Goal: Book appointment/travel/reservation

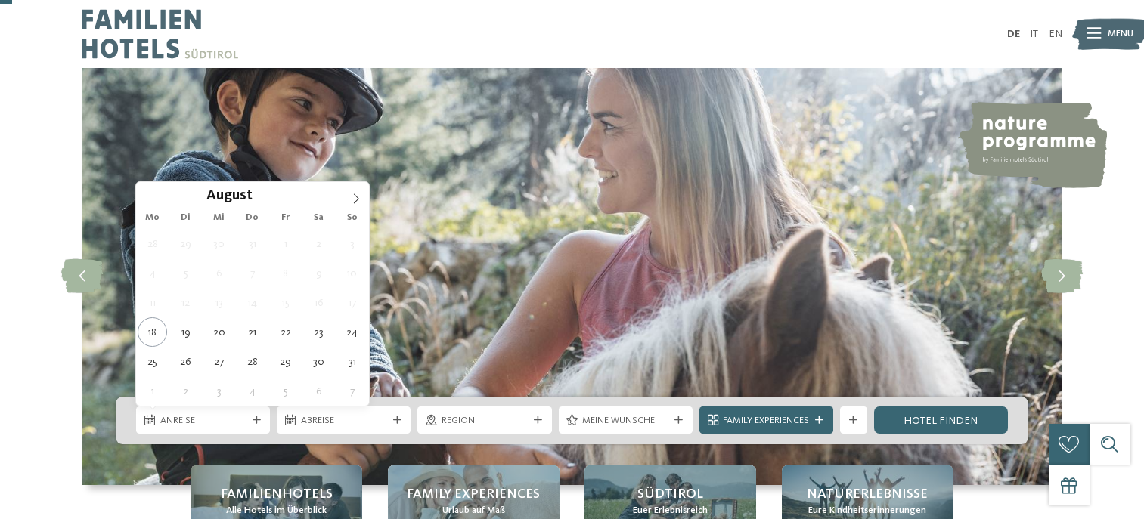
click at [252, 407] on div "Anreise" at bounding box center [203, 420] width 134 height 27
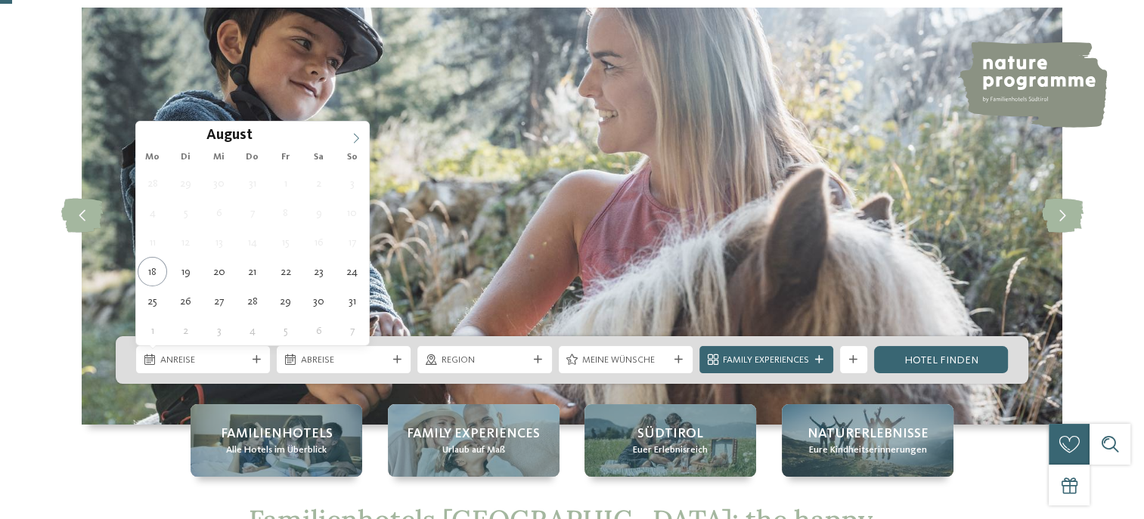
click at [355, 135] on icon at bounding box center [356, 138] width 11 height 11
type input "****"
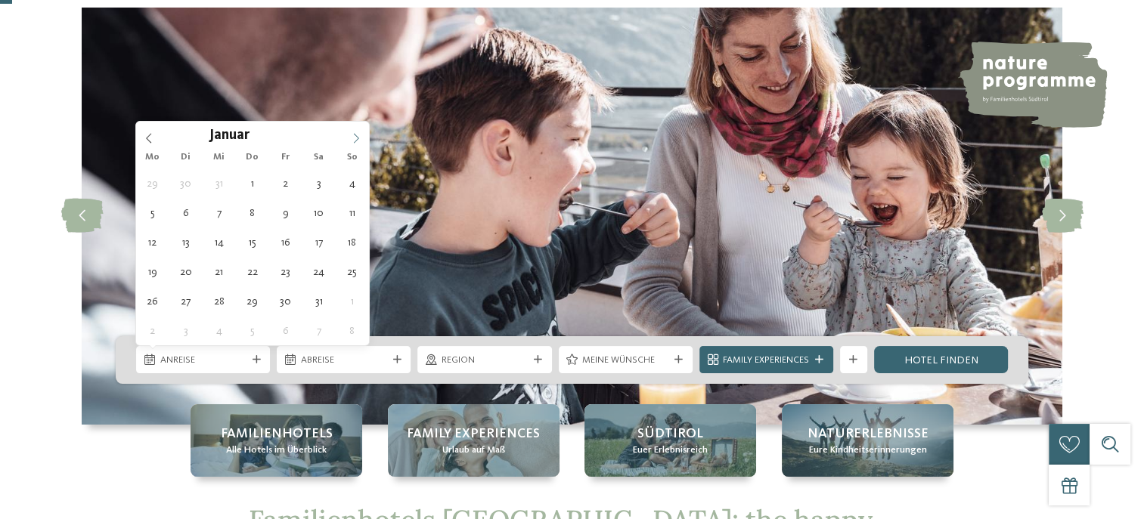
click at [355, 135] on icon at bounding box center [356, 138] width 11 height 11
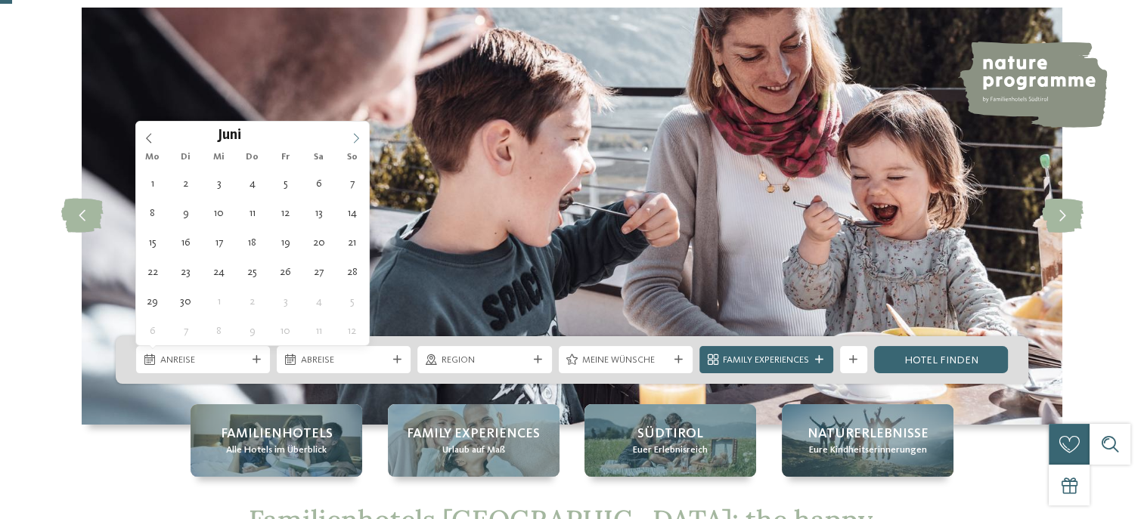
click at [355, 135] on icon at bounding box center [356, 138] width 11 height 11
click at [352, 138] on icon at bounding box center [356, 138] width 11 height 11
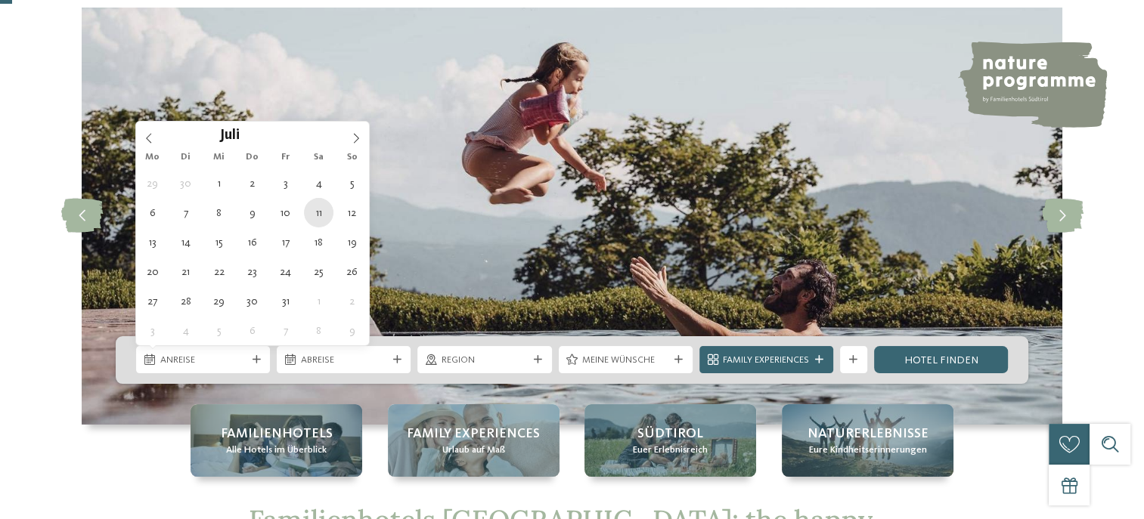
type div "11.07.2026"
type input "****"
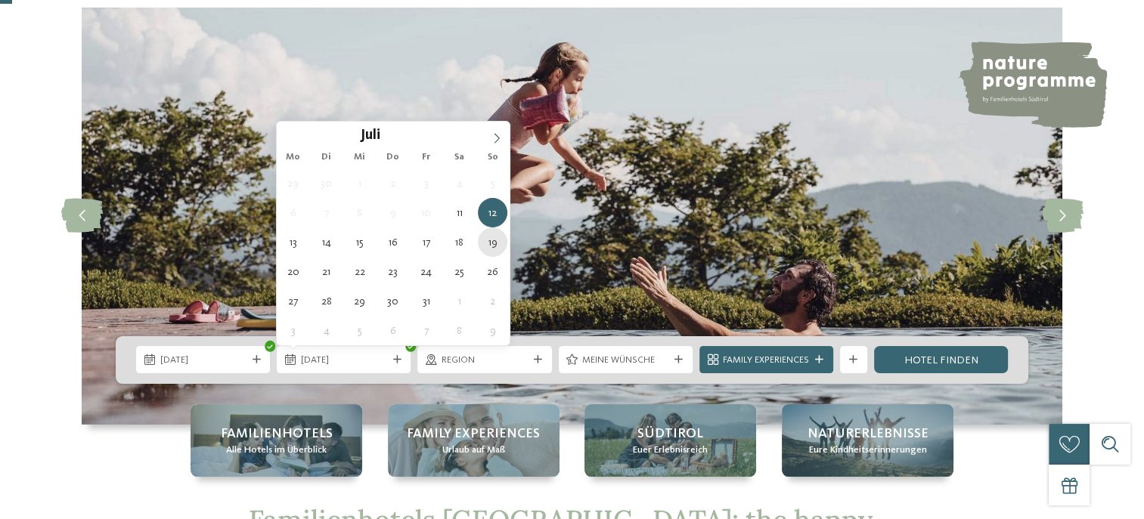
type div "19.07.2026"
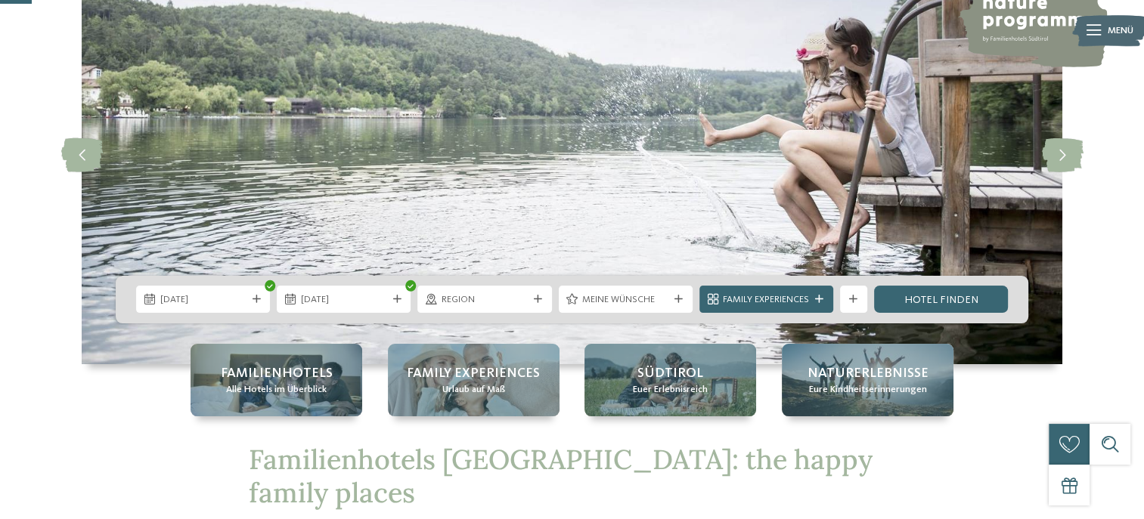
scroll to position [160, 0]
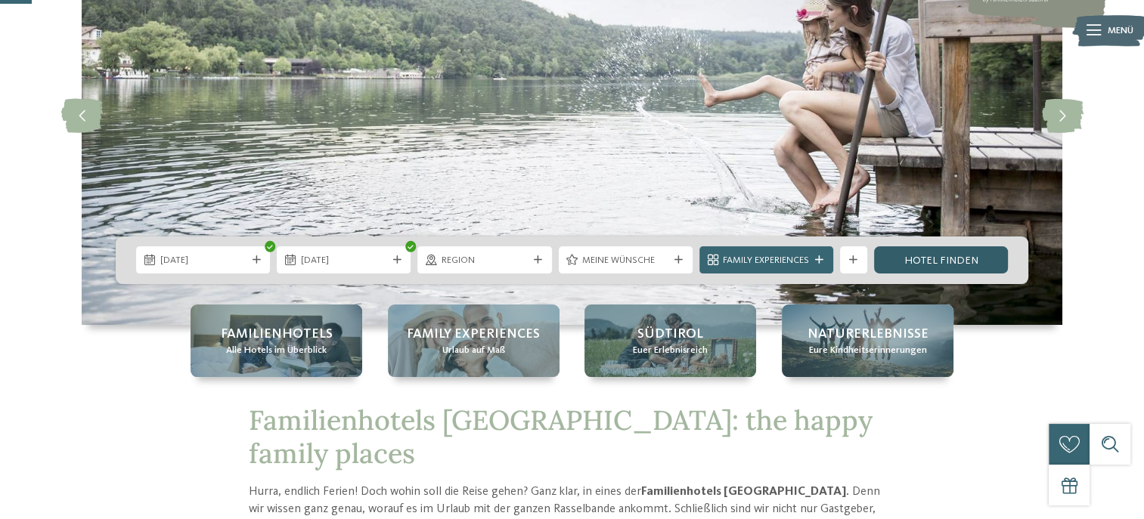
click at [922, 251] on link "Hotel finden" at bounding box center [941, 259] width 134 height 27
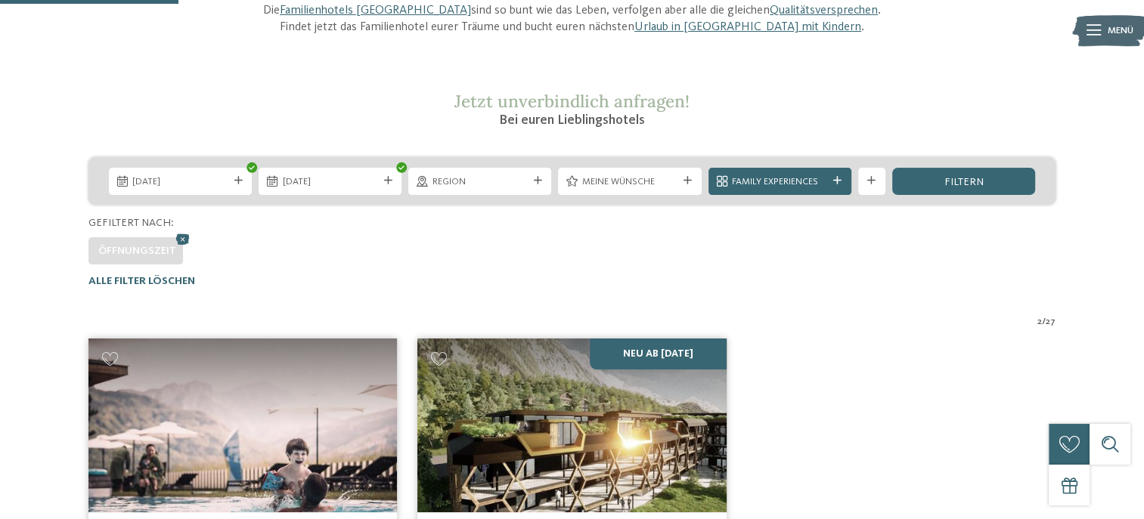
scroll to position [187, 0]
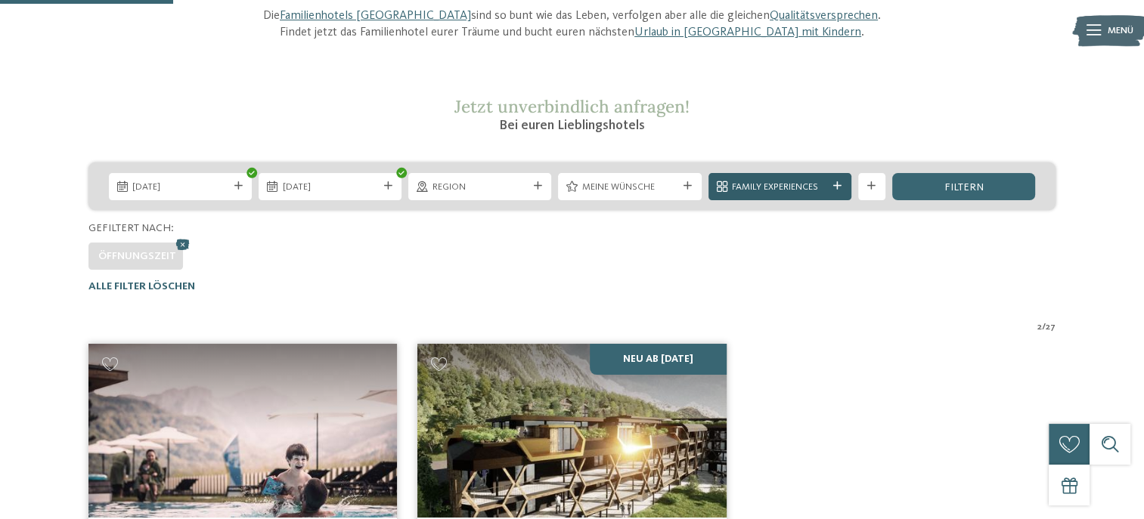
click at [837, 188] on icon at bounding box center [837, 186] width 8 height 8
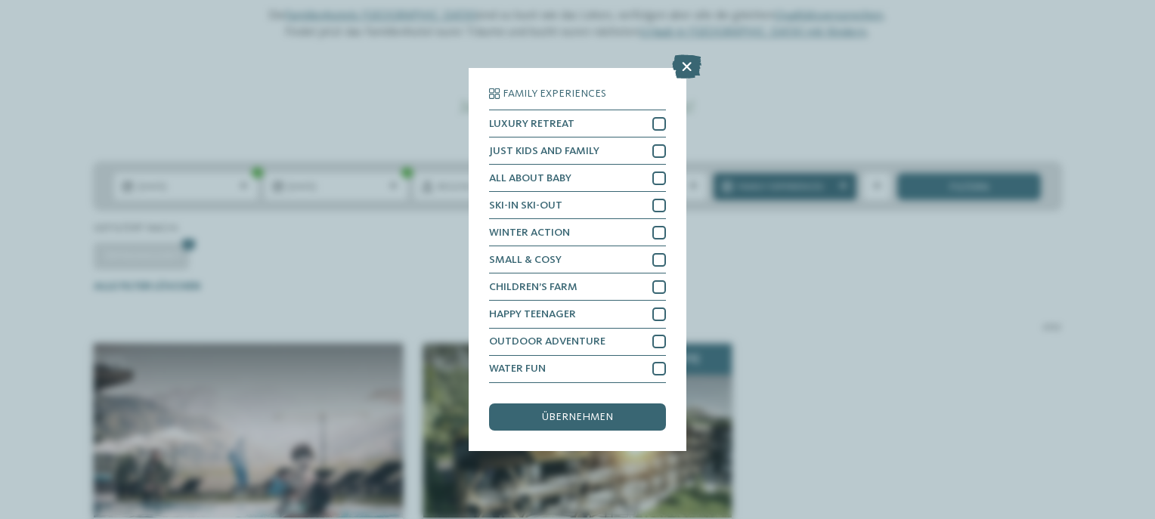
click at [837, 188] on div "Family Experiences LUXURY RETREAT JUST KIDS AND FAMILY" at bounding box center [577, 259] width 1155 height 519
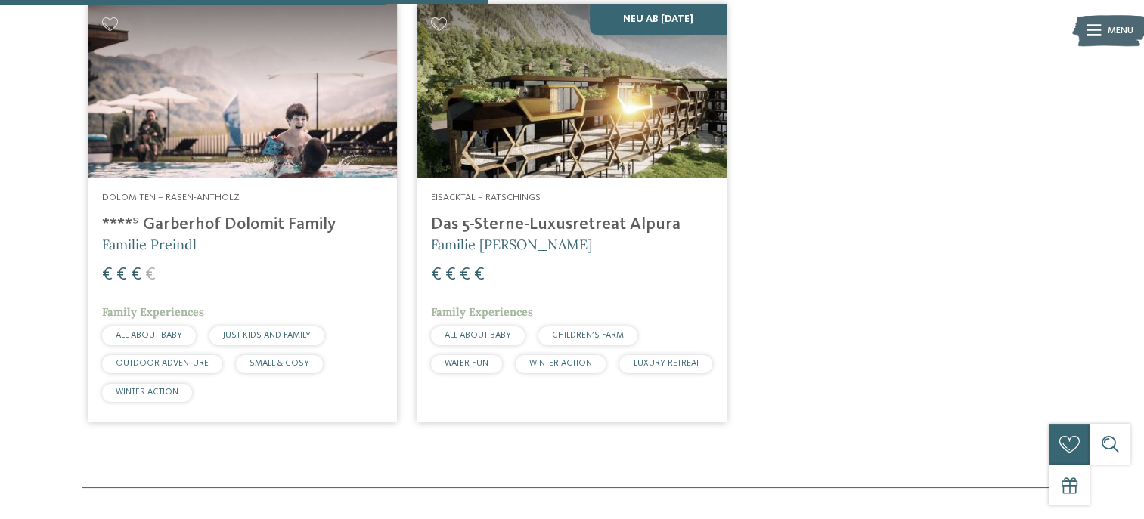
scroll to position [584, 0]
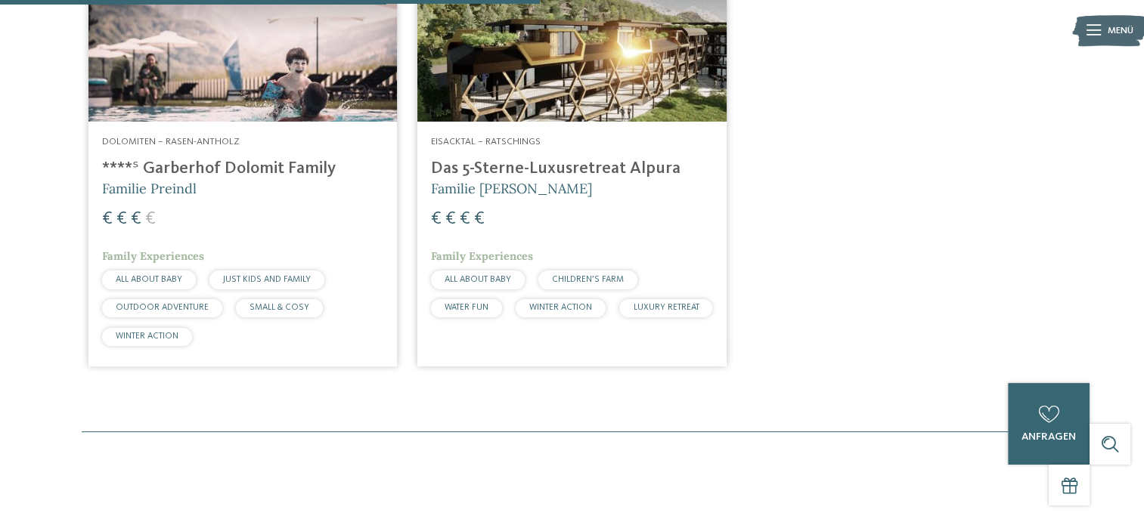
click at [496, 172] on h4 "Das 5-Sterne-Luxusretreat Alpura" at bounding box center [571, 169] width 281 height 20
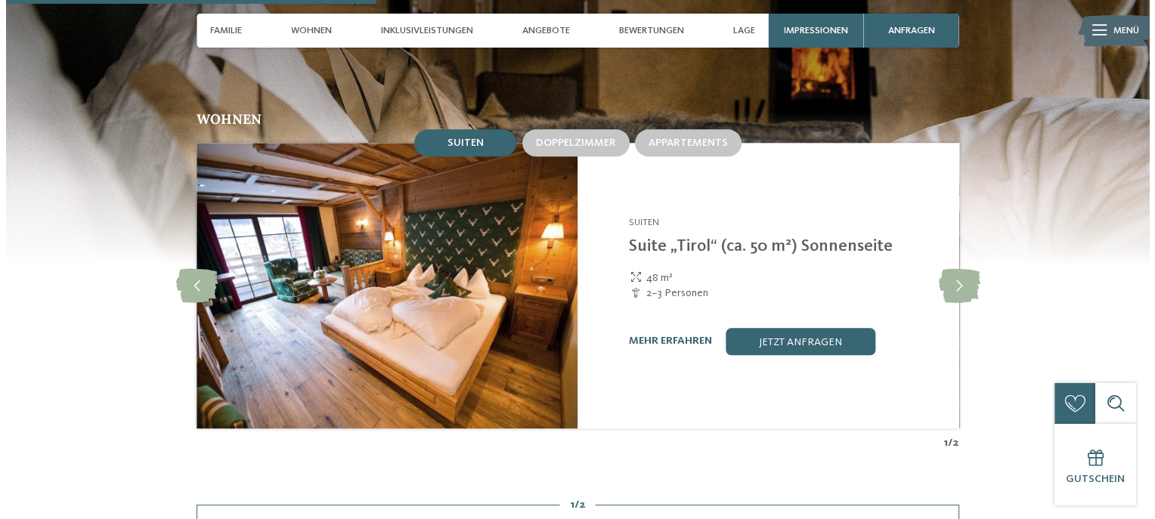
scroll to position [1680, 0]
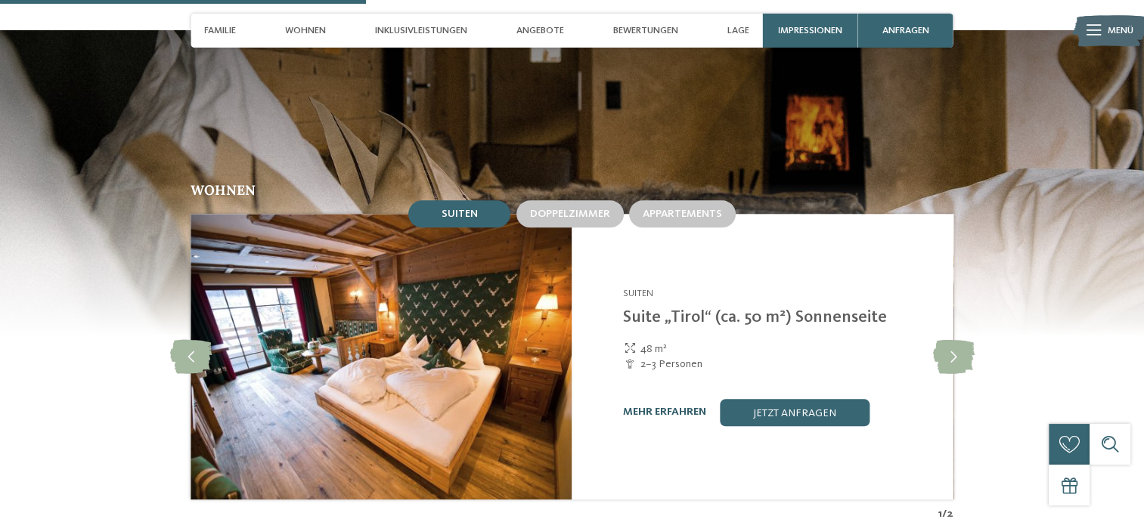
click at [665, 407] on link "mehr erfahren" at bounding box center [664, 412] width 83 height 11
